Goal: Task Accomplishment & Management: Use online tool/utility

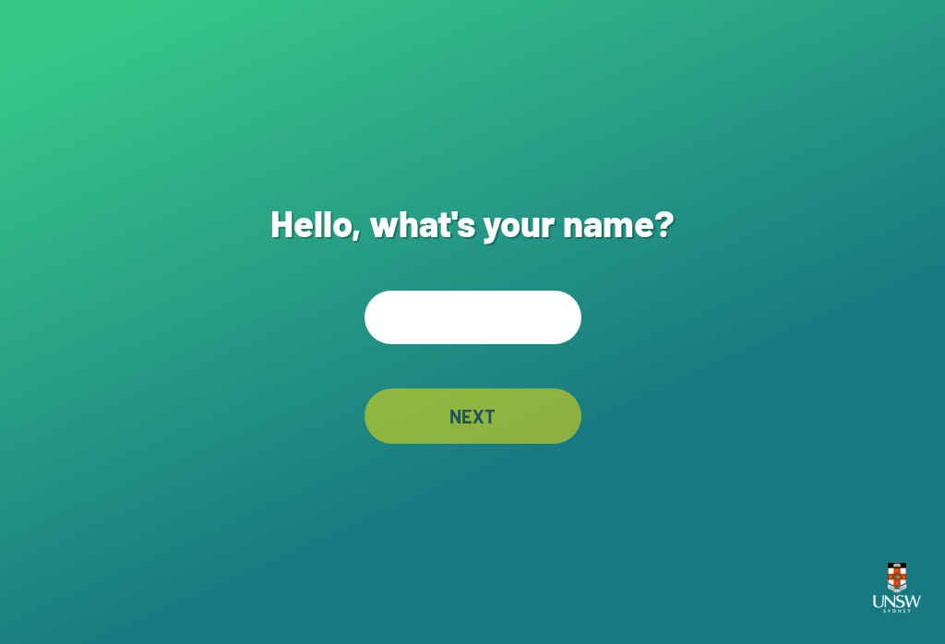
click at [531, 335] on input "text" at bounding box center [473, 318] width 217 height 54
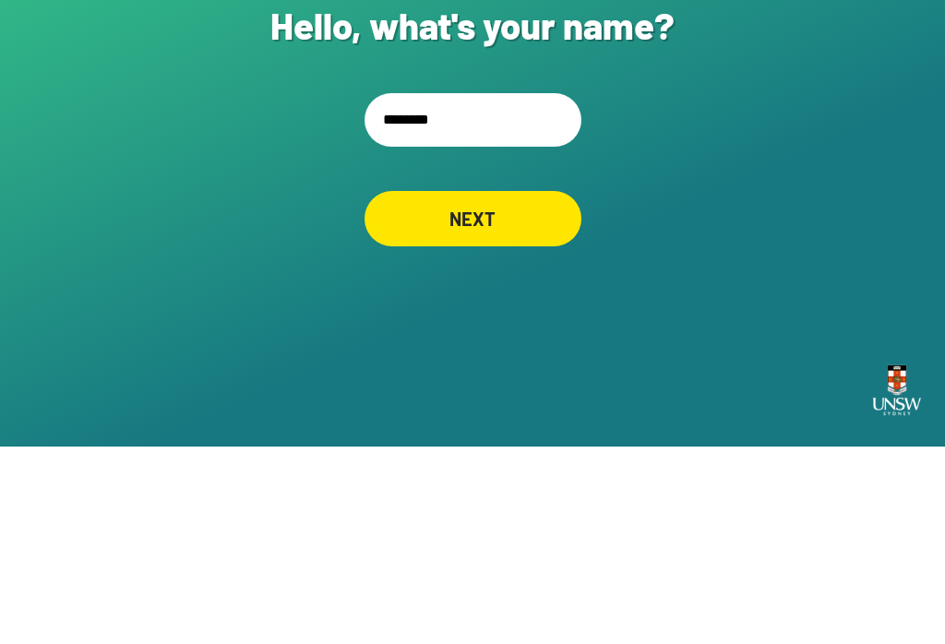
type input "*********"
click at [526, 389] on div "NEXT" at bounding box center [473, 416] width 217 height 55
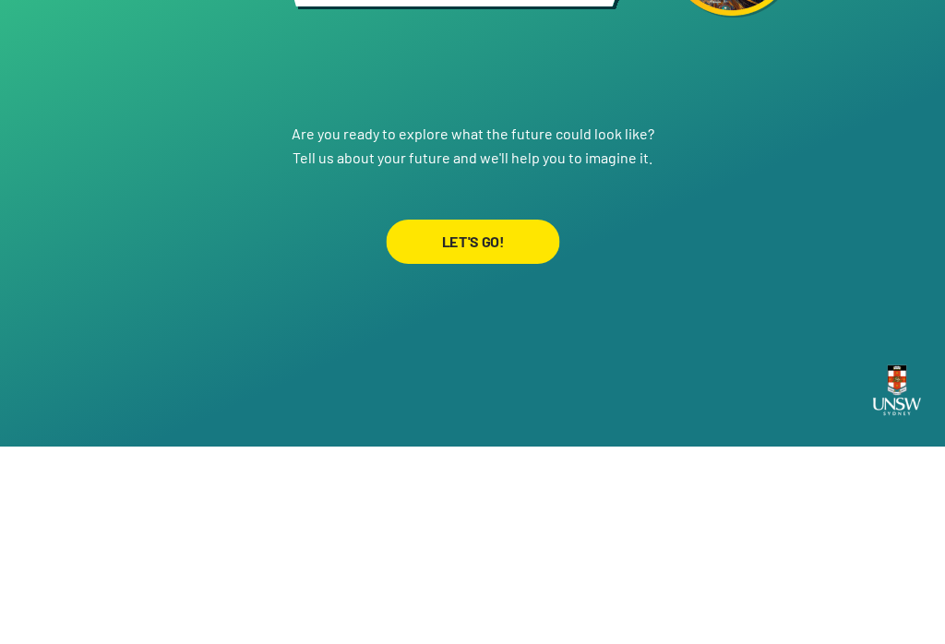
scroll to position [29, 0]
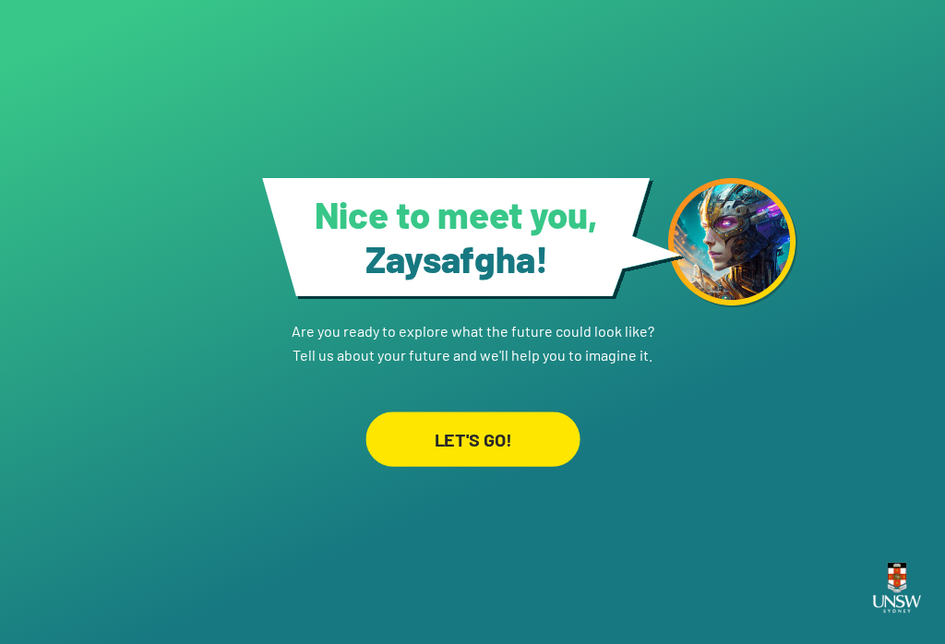
click at [542, 433] on div "LET'S GO!" at bounding box center [473, 439] width 214 height 54
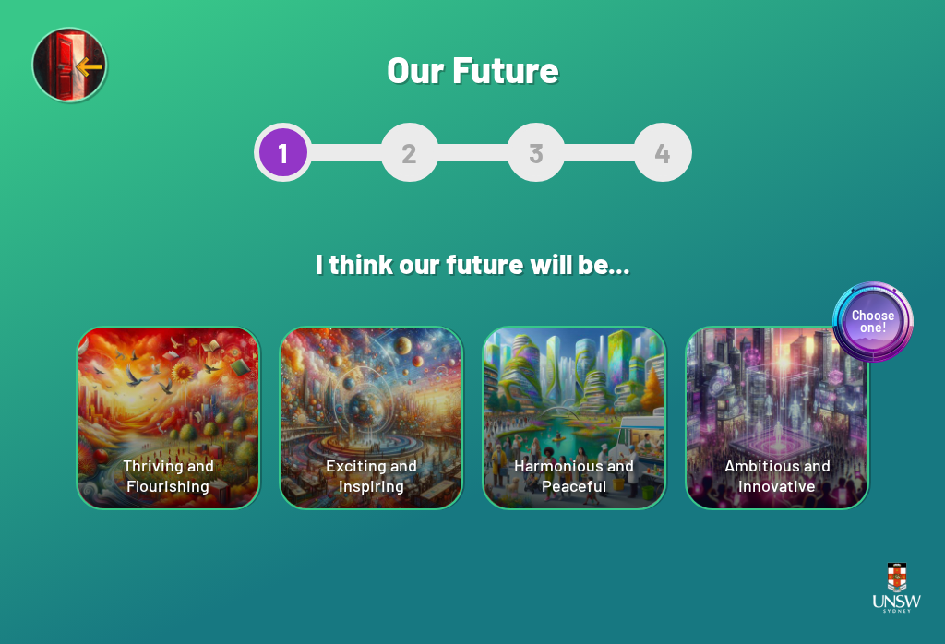
click at [573, 438] on div "Harmonious and Peaceful" at bounding box center [574, 418] width 181 height 181
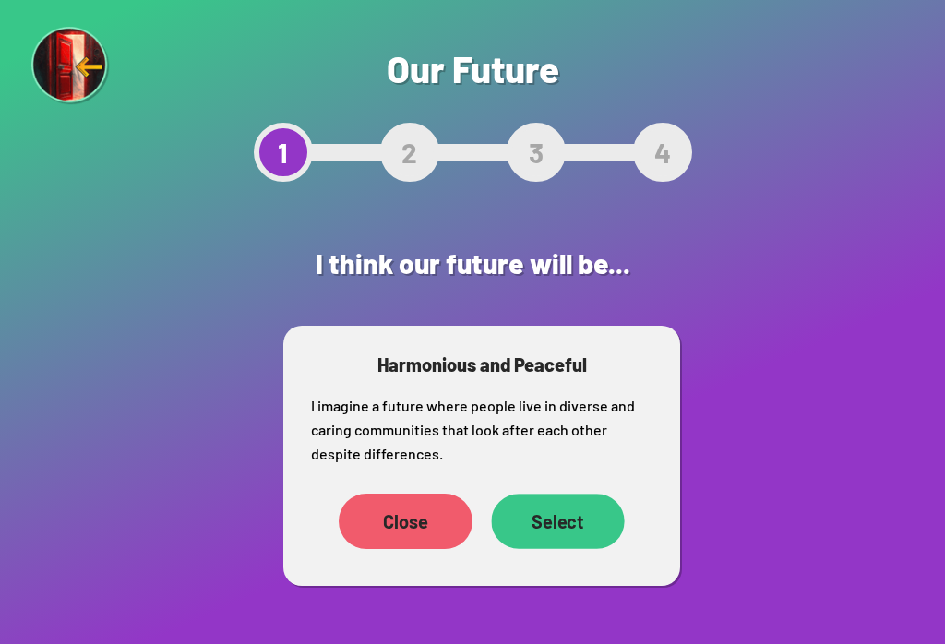
click at [592, 526] on div "Select" at bounding box center [557, 521] width 133 height 55
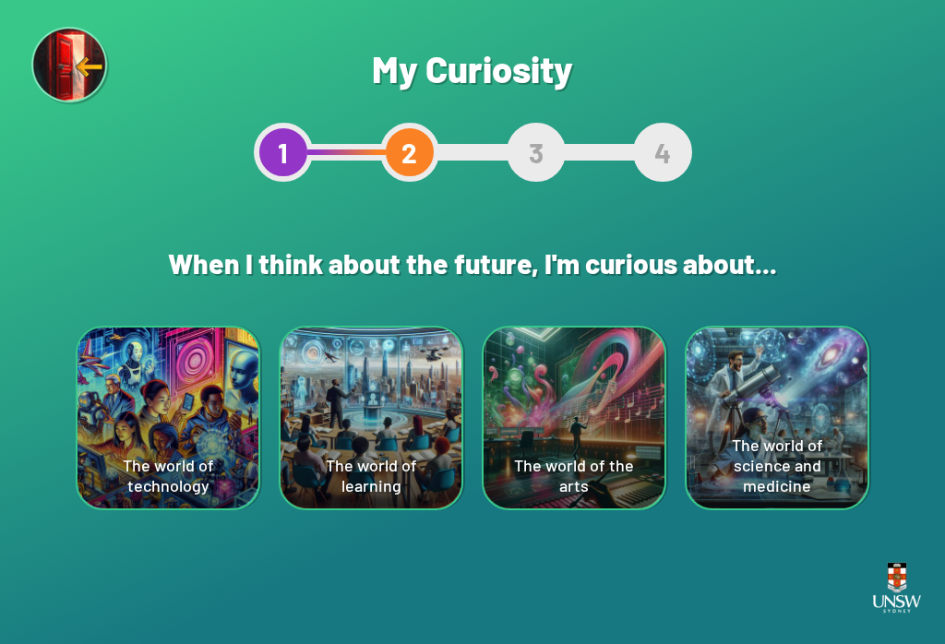
click at [123, 438] on div "The world of technology" at bounding box center [168, 418] width 181 height 181
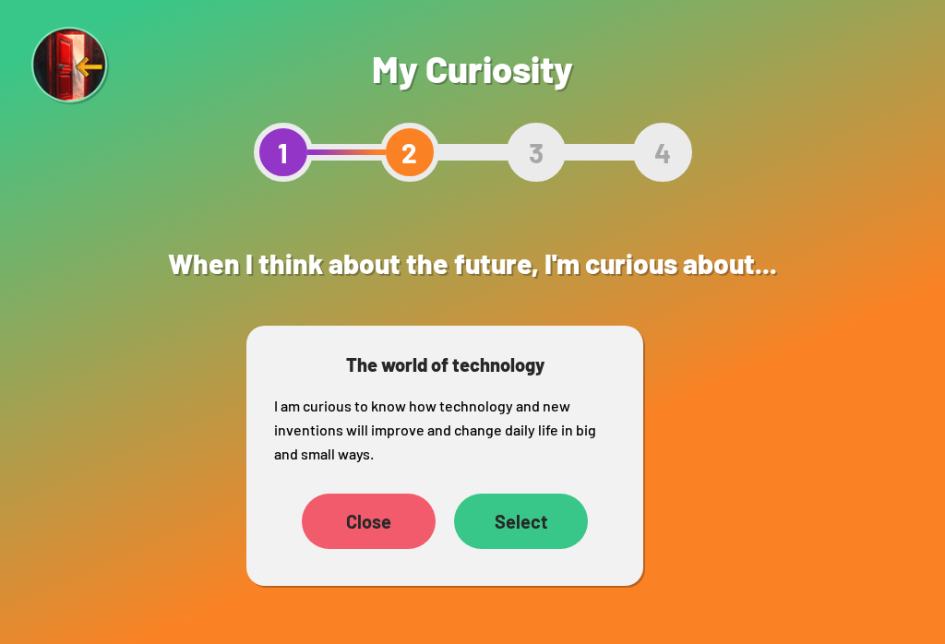
click at [501, 566] on div "The world of technology I am curious to know how technology and new inventions …" at bounding box center [444, 456] width 397 height 260
click at [547, 513] on div "Select" at bounding box center [521, 521] width 134 height 55
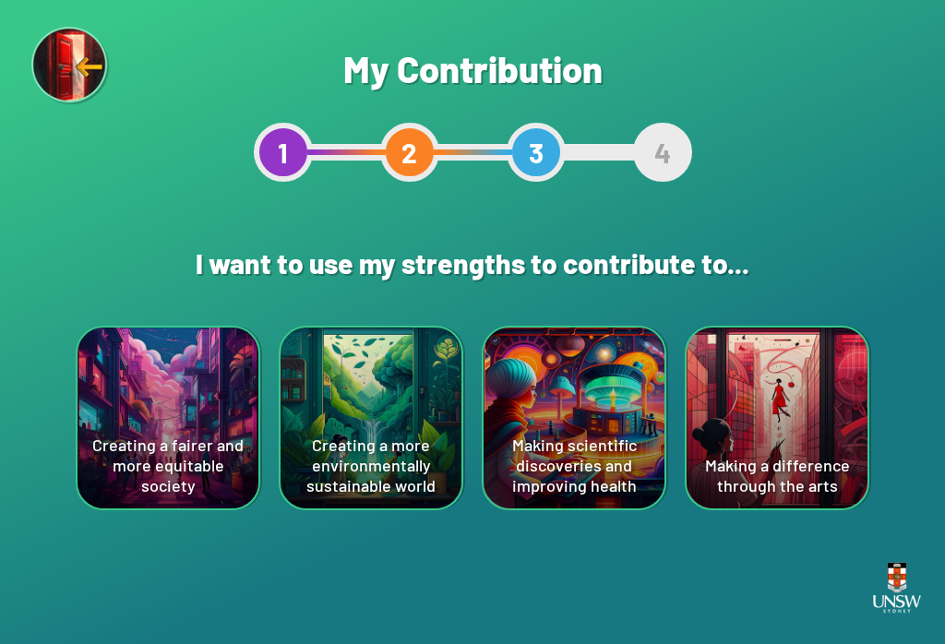
click at [603, 418] on div "Making scientific discoveries and improving health" at bounding box center [574, 418] width 181 height 181
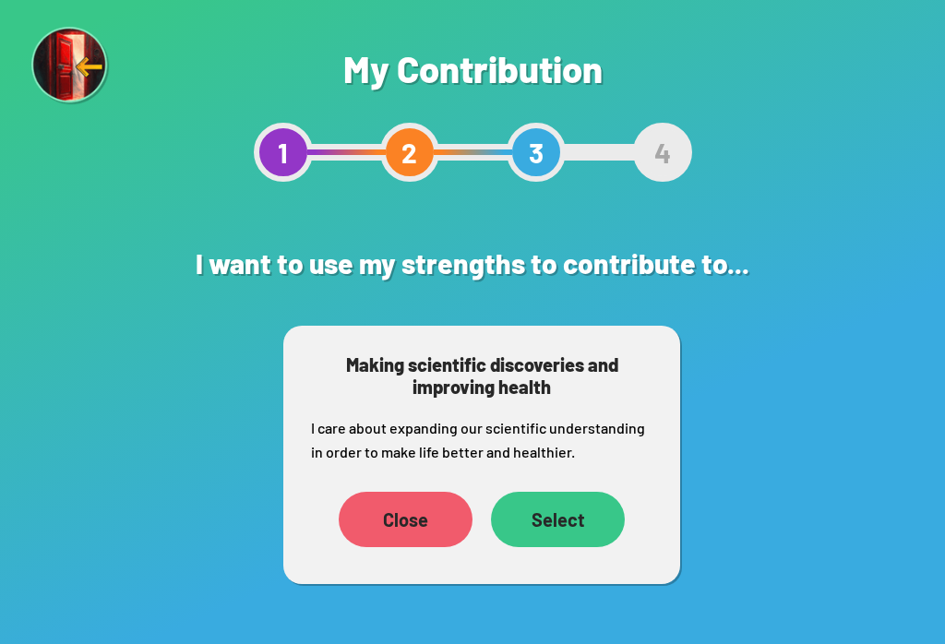
click at [587, 531] on div "Select" at bounding box center [558, 519] width 134 height 55
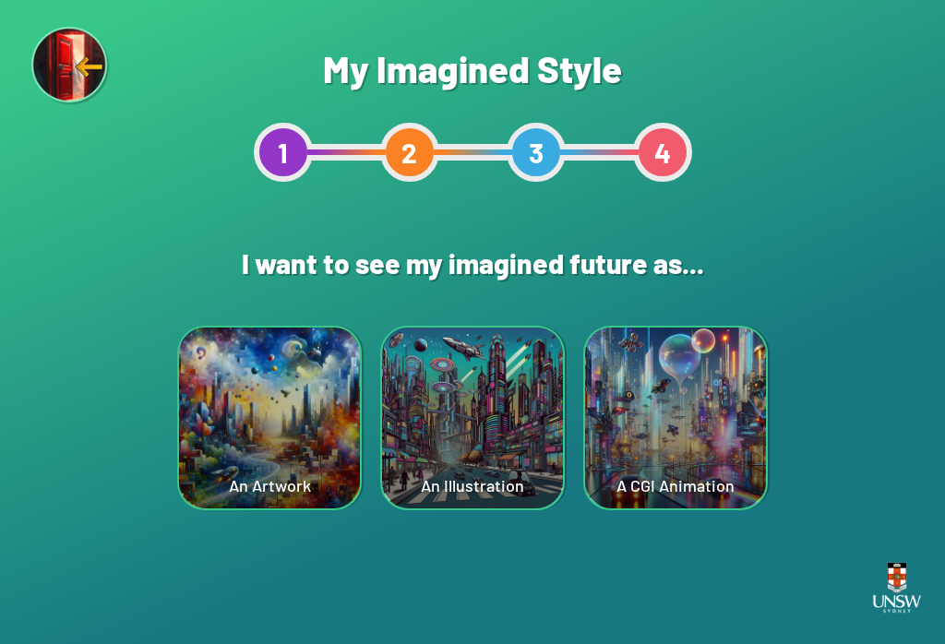
click at [522, 470] on div "An Illustration" at bounding box center [472, 418] width 181 height 181
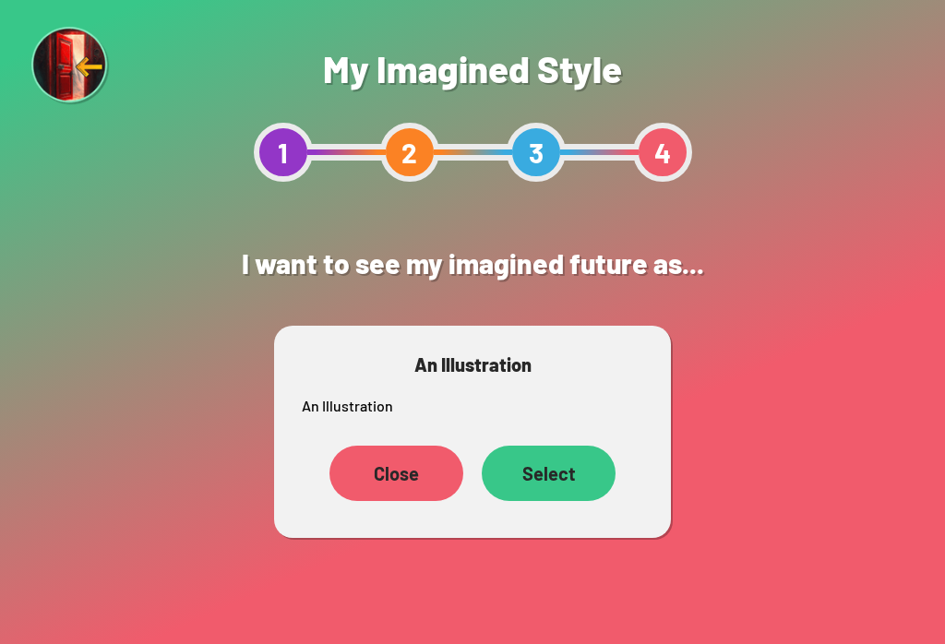
click at [569, 482] on div "Select" at bounding box center [549, 473] width 134 height 55
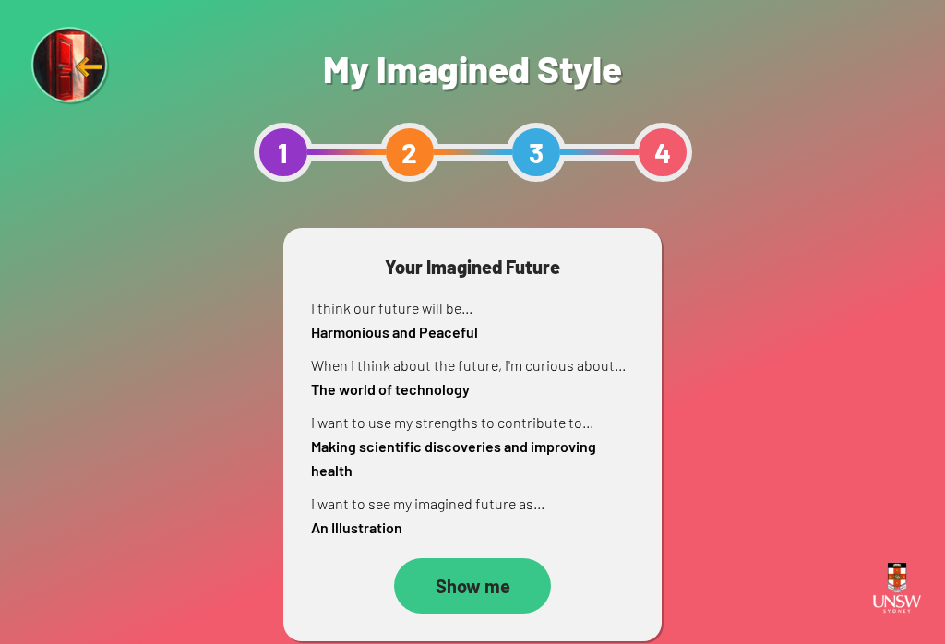
click at [510, 574] on div "Show me" at bounding box center [472, 585] width 157 height 55
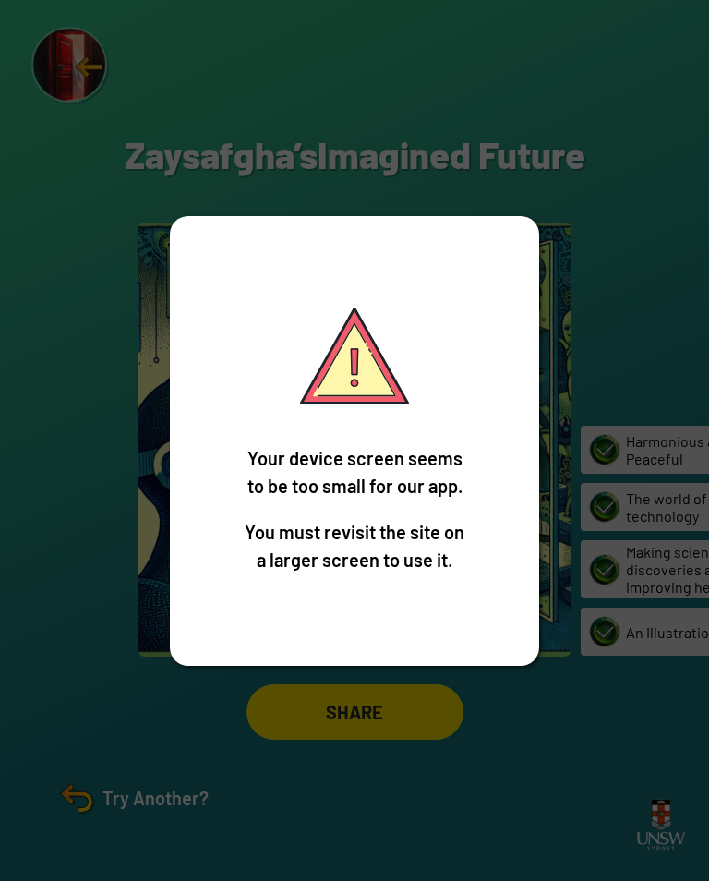
click at [563, 162] on div "Your device screen seems to be too small for our app. You must revisit the site…" at bounding box center [354, 440] width 709 height 881
click at [549, 193] on div "Your device screen seems to be too small for our app. You must revisit the site…" at bounding box center [354, 440] width 709 height 881
click at [457, 354] on div "Your device screen seems to be too small for our app. You must revisit the site…" at bounding box center [354, 441] width 369 height 450
click at [492, 291] on div "Your device screen seems to be too small for our app. You must revisit the site…" at bounding box center [354, 441] width 369 height 450
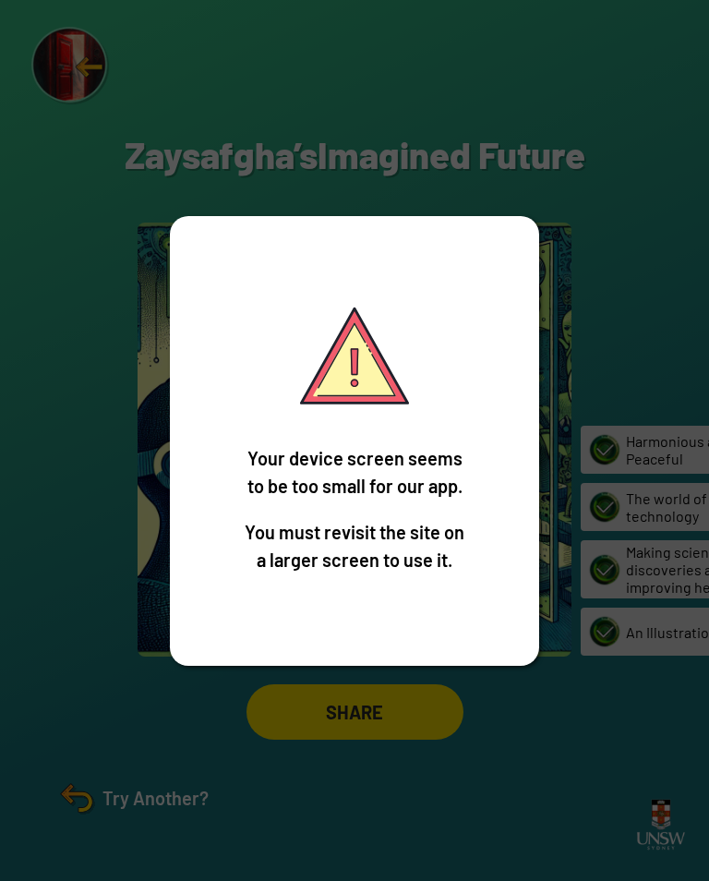
click at [500, 272] on div "Your device screen seems to be too small for our app. You must revisit the site…" at bounding box center [354, 441] width 369 height 450
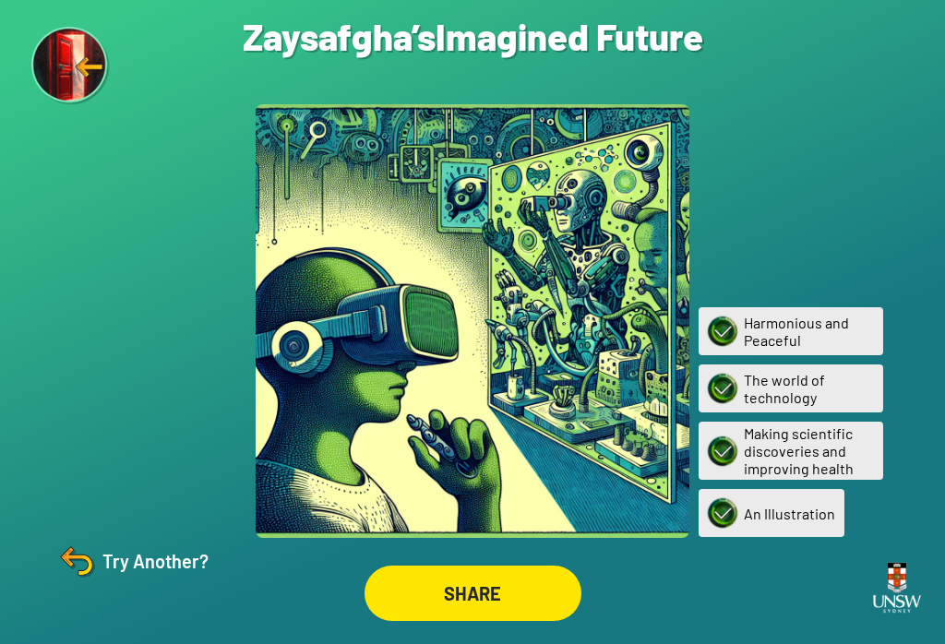
click at [449, 616] on div "SHARE" at bounding box center [473, 593] width 217 height 55
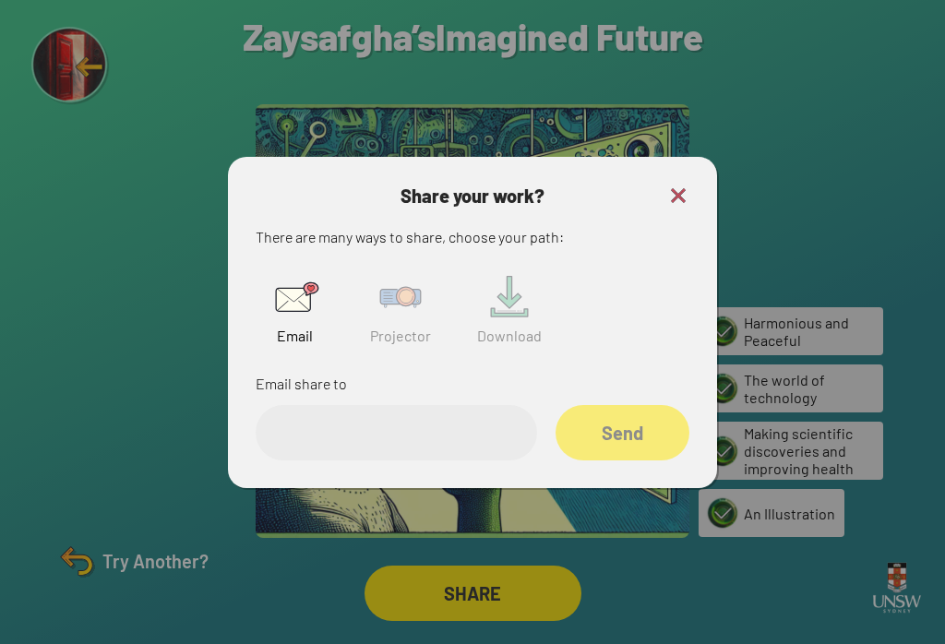
click at [389, 461] on input "email" at bounding box center [397, 432] width 282 height 55
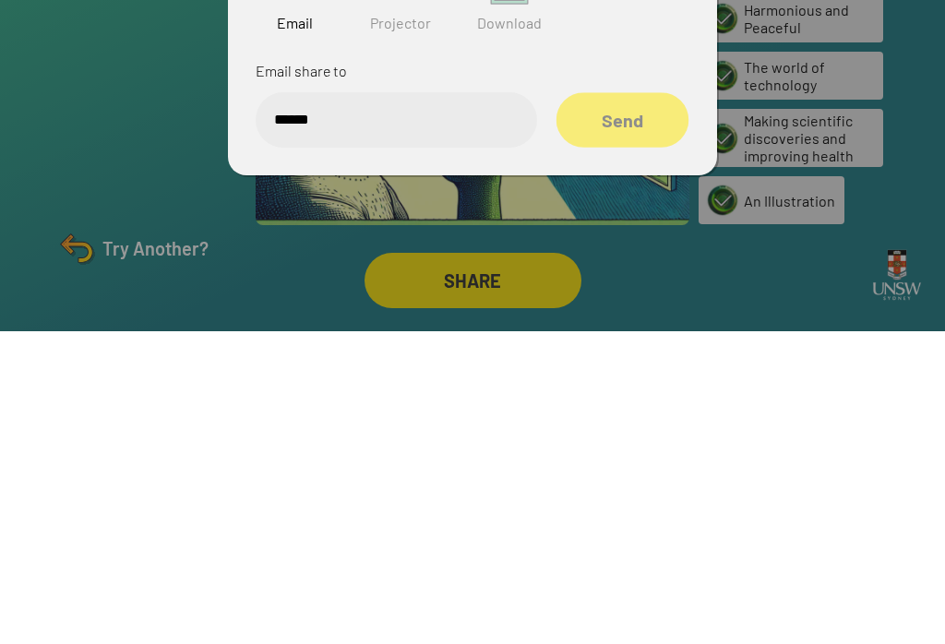
click at [619, 405] on div "Send" at bounding box center [623, 432] width 133 height 54
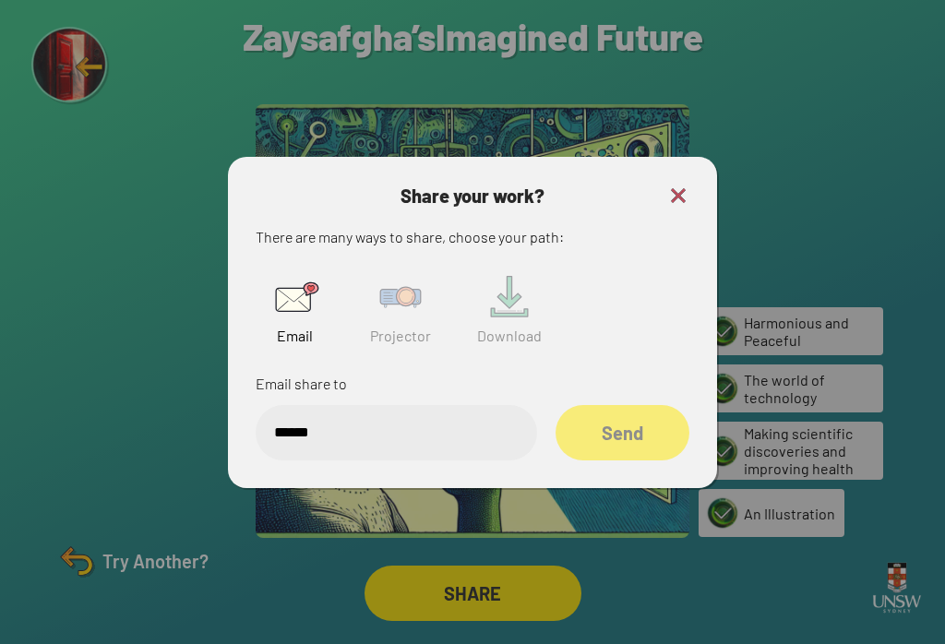
click at [607, 417] on div "Send" at bounding box center [623, 432] width 134 height 55
click at [506, 426] on input "******" at bounding box center [397, 432] width 282 height 55
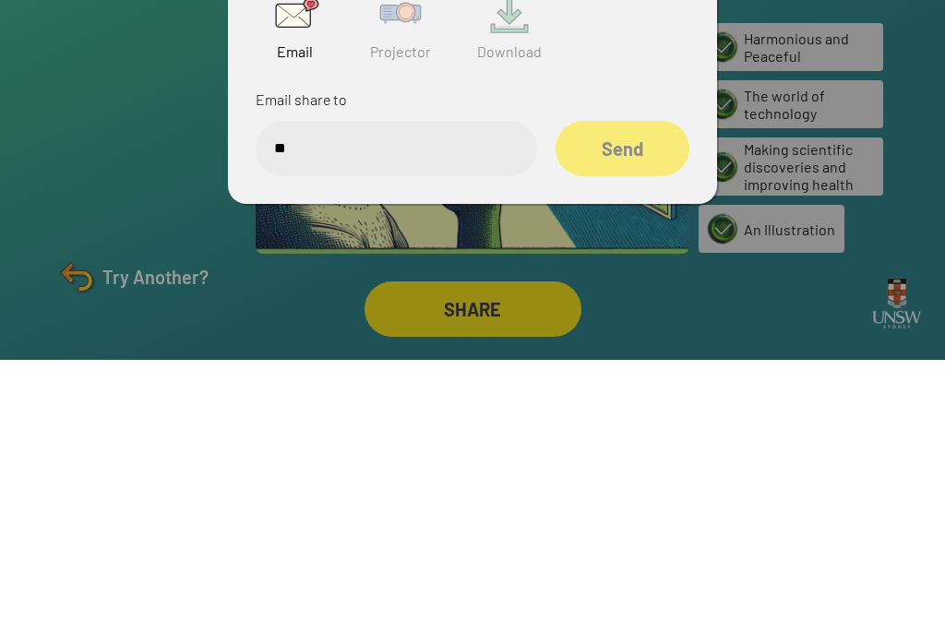
type input "*"
click at [816, 34] on div at bounding box center [472, 322] width 945 height 644
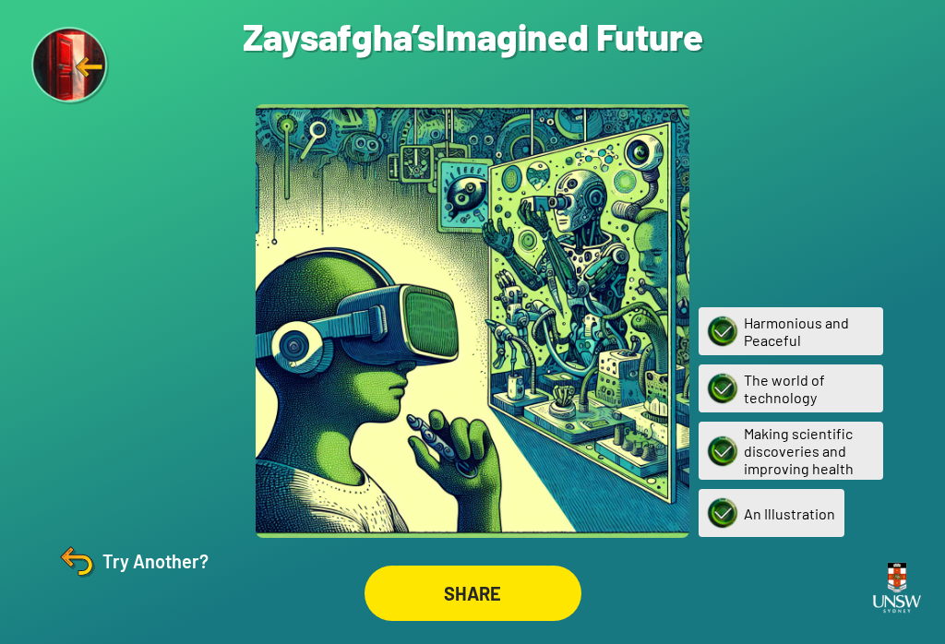
click at [477, 571] on div "SHARE" at bounding box center [473, 593] width 217 height 55
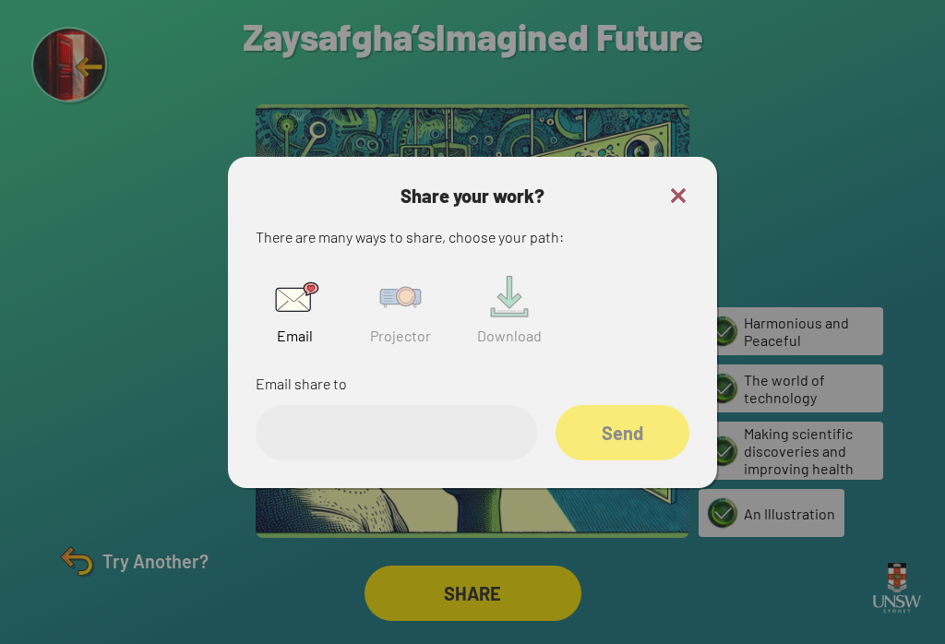
click at [416, 298] on img at bounding box center [400, 297] width 59 height 59
click at [319, 410] on input "text" at bounding box center [397, 432] width 282 height 55
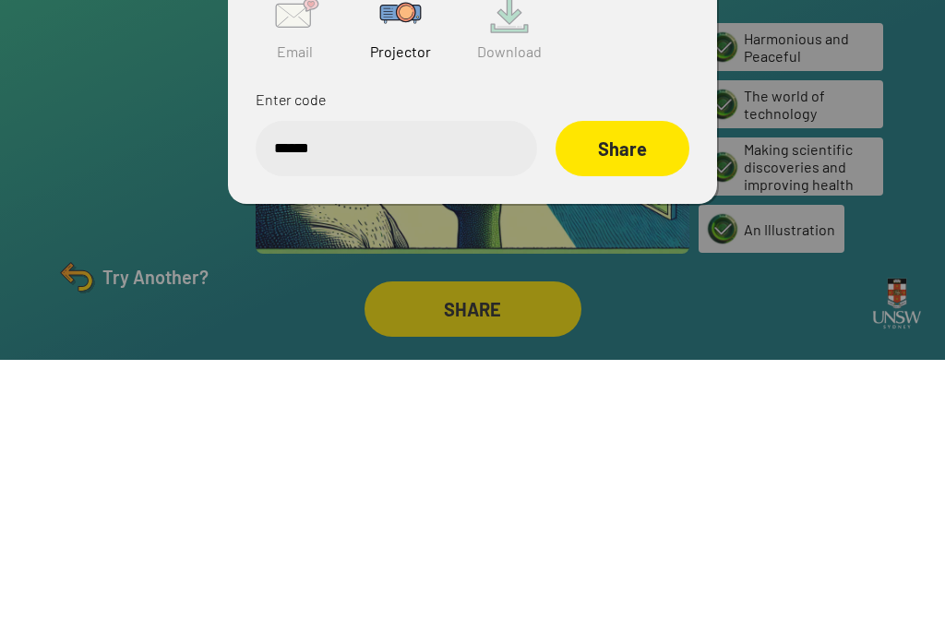
type input "******"
click at [666, 405] on div "Share" at bounding box center [623, 432] width 134 height 55
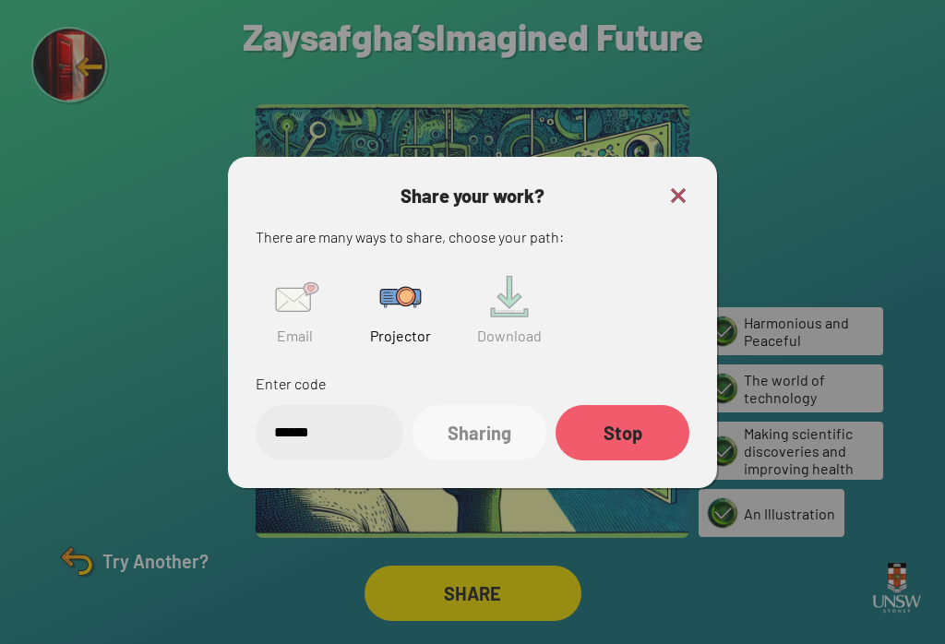
click at [688, 185] on img at bounding box center [678, 196] width 22 height 22
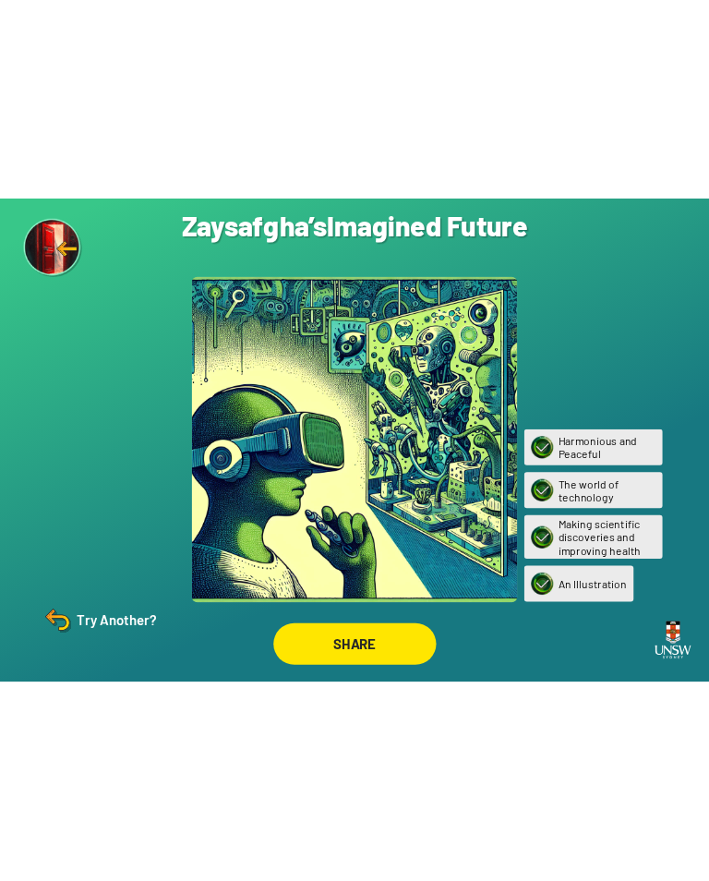
scroll to position [0, 0]
